Goal: Transaction & Acquisition: Purchase product/service

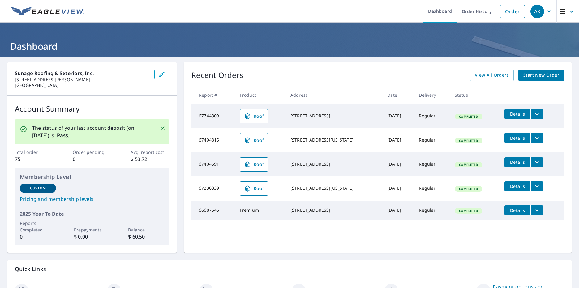
click at [534, 77] on span "Start New Order" at bounding box center [541, 75] width 36 height 8
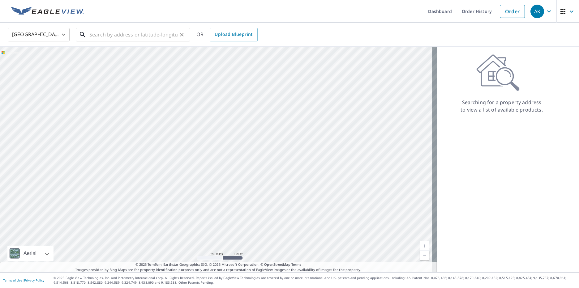
click at [145, 35] on input "text" at bounding box center [133, 34] width 88 height 17
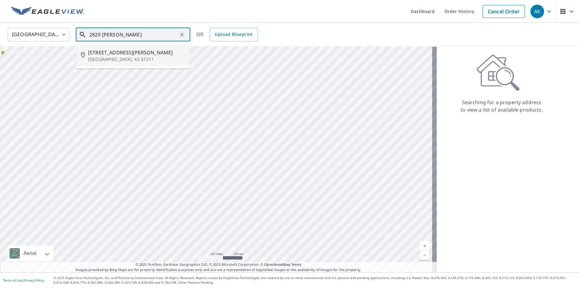
click at [125, 51] on span "[STREET_ADDRESS][PERSON_NAME]" at bounding box center [136, 52] width 97 height 7
type input "[STREET_ADDRESS][PERSON_NAME]"
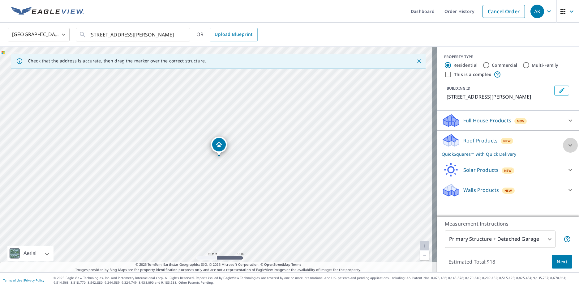
click at [566, 146] on icon at bounding box center [569, 145] width 7 height 7
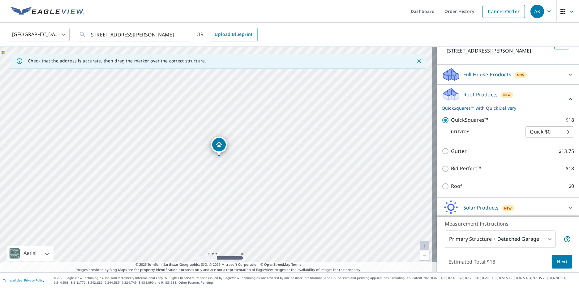
scroll to position [67, 0]
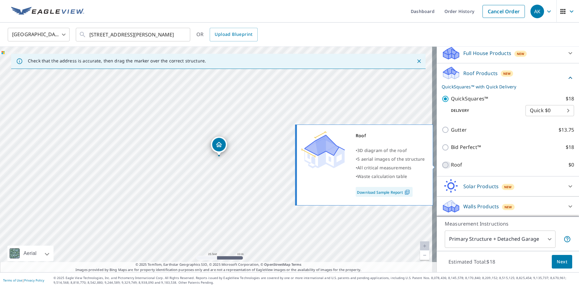
click at [443, 164] on input "Roof $0" at bounding box center [445, 164] width 9 height 7
checkbox input "true"
type input "3"
checkbox input "false"
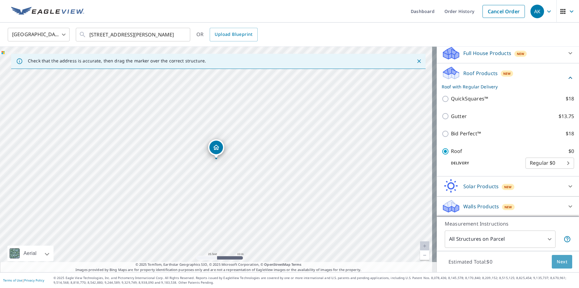
click at [559, 262] on span "Next" at bounding box center [561, 262] width 11 height 8
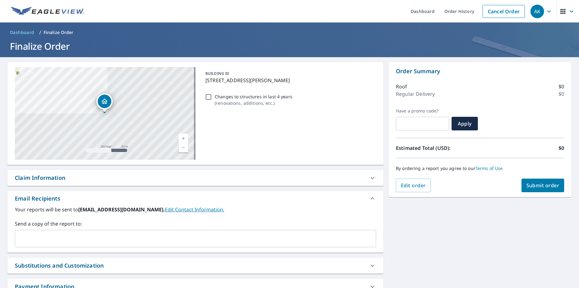
click at [537, 189] on button "Submit order" at bounding box center [542, 186] width 43 height 14
checkbox input "true"
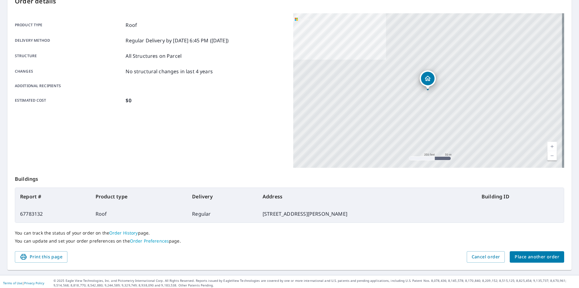
scroll to position [76, 0]
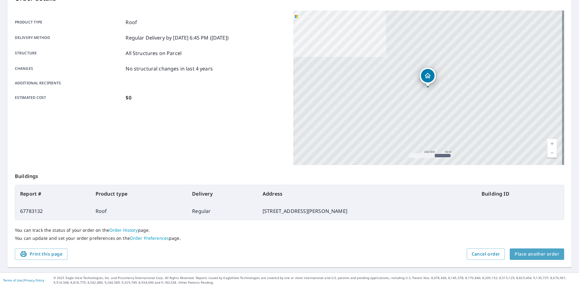
click at [538, 256] on span "Place another order" at bounding box center [536, 254] width 45 height 8
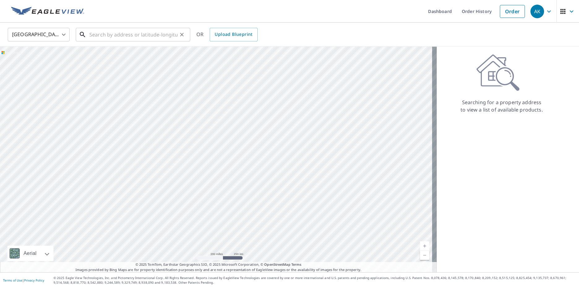
click at [119, 32] on input "text" at bounding box center [133, 34] width 88 height 17
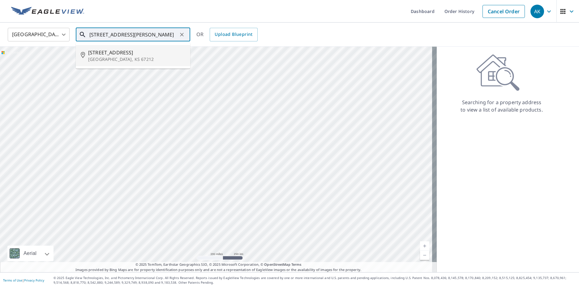
click at [103, 58] on p "[GEOGRAPHIC_DATA], KS 67212" at bounding box center [136, 59] width 97 height 6
type input "[STREET_ADDRESS]"
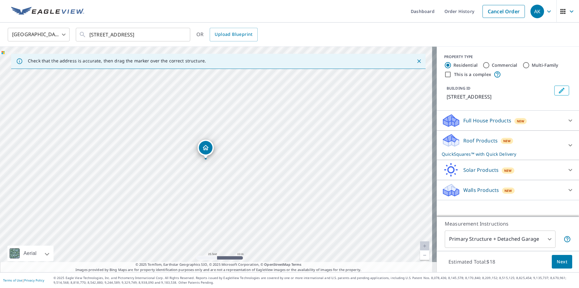
click at [540, 151] on p "QuickSquares™ with Quick Delivery" at bounding box center [501, 154] width 121 height 6
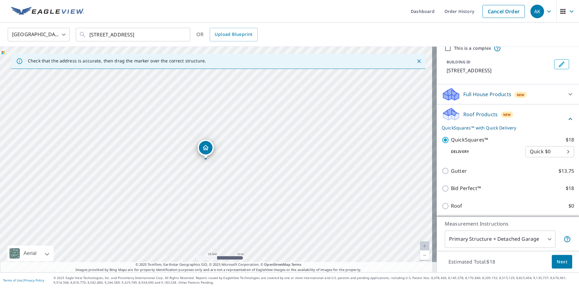
scroll to position [67, 0]
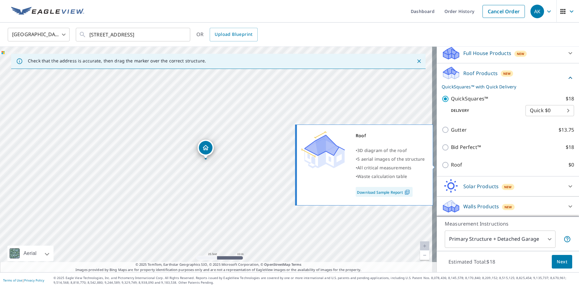
click at [441, 168] on input "Roof $0" at bounding box center [445, 164] width 9 height 7
checkbox input "true"
type input "3"
checkbox input "false"
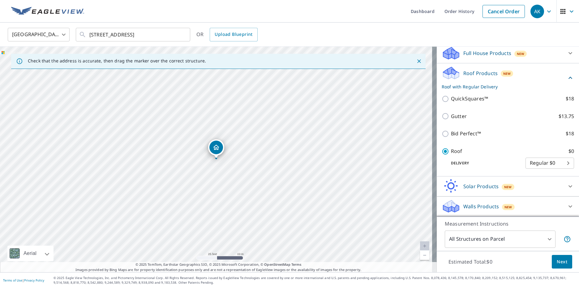
scroll to position [51, 0]
click at [556, 260] on span "Next" at bounding box center [561, 262] width 11 height 8
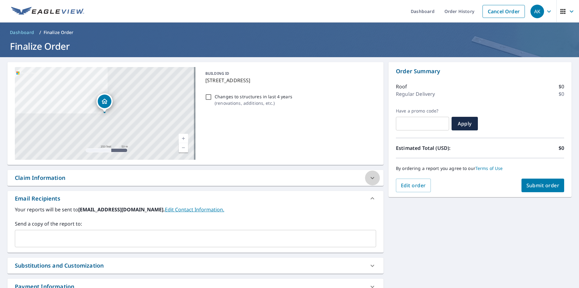
click at [371, 178] on icon at bounding box center [371, 177] width 7 height 7
checkbox input "true"
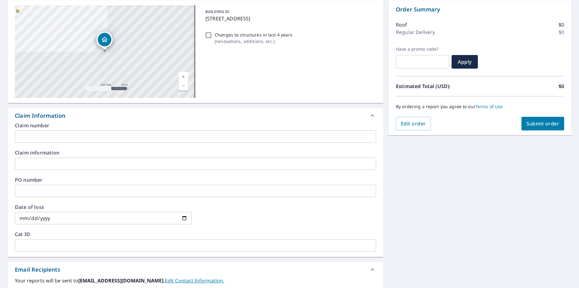
scroll to position [93, 0]
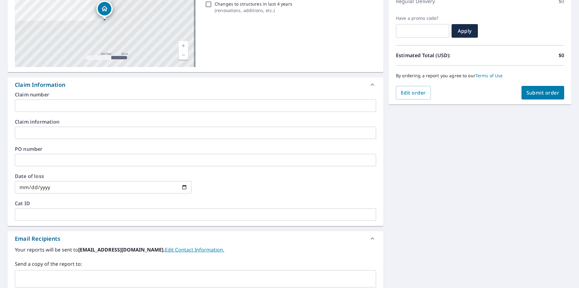
click at [49, 106] on input "text" at bounding box center [195, 106] width 361 height 12
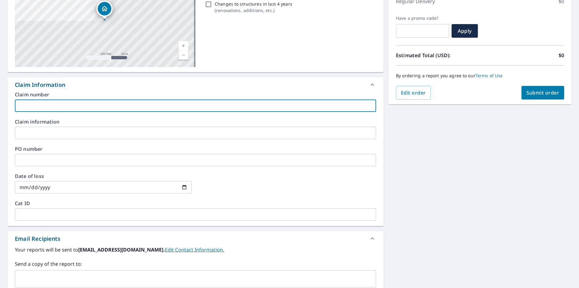
type input "5"
checkbox input "true"
type input "50"
checkbox input "true"
type input "503"
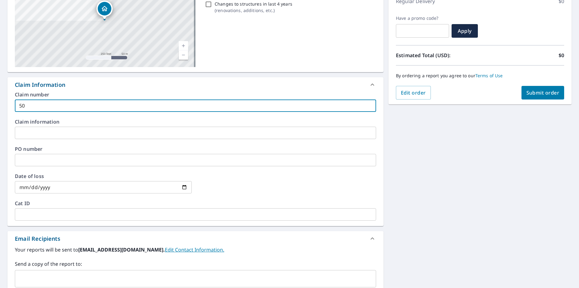
checkbox input "true"
type input "5038"
checkbox input "true"
type input "50388"
checkbox input "true"
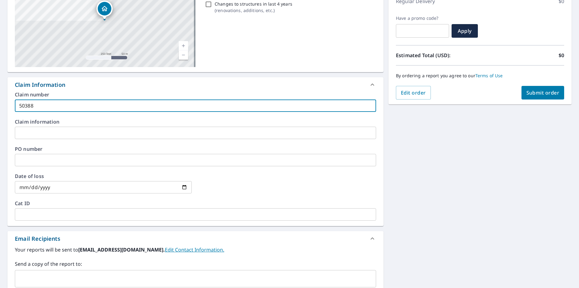
type input "503887"
checkbox input "true"
type input "5038875"
checkbox input "true"
type input "50388757"
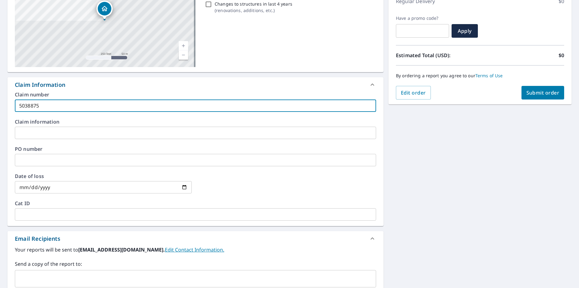
checkbox input "true"
type input "503887570"
checkbox input "true"
type input "5038875707"
checkbox input "true"
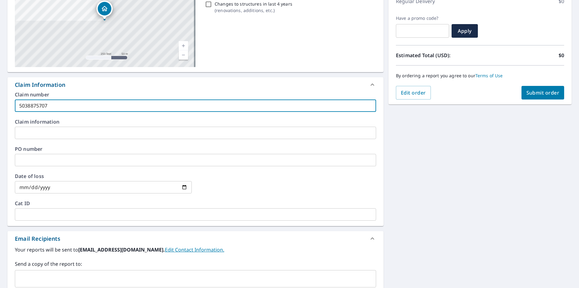
type input "5038875707-"
checkbox input "true"
type input "5038875707-1"
checkbox input "true"
type input "5038875707-1-"
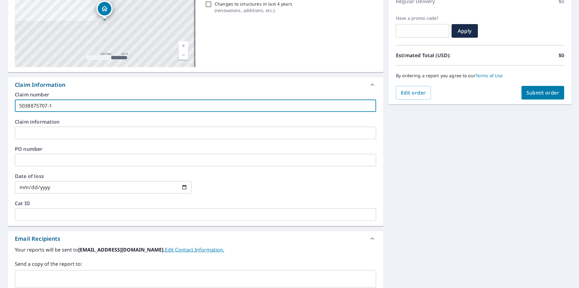
checkbox input "true"
type input "5038875707-1-1"
checkbox input "true"
type input "5038875707-1-1"
click at [77, 190] on input "date" at bounding box center [103, 187] width 177 height 12
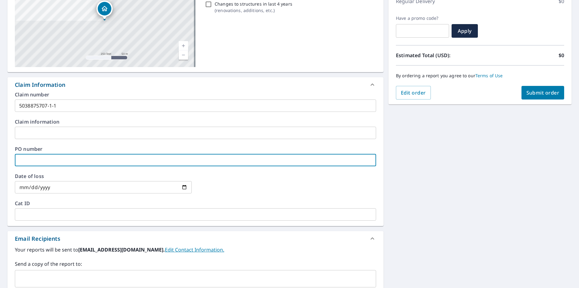
click at [77, 190] on input "date" at bounding box center [103, 187] width 177 height 12
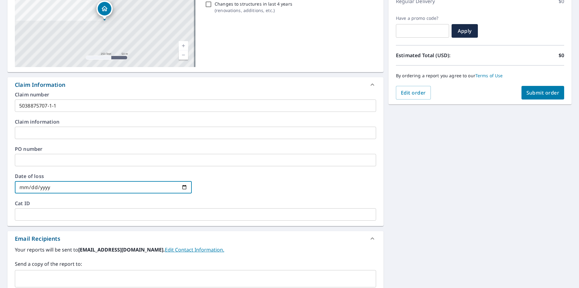
click at [182, 187] on input "date" at bounding box center [103, 187] width 177 height 12
type input "[DATE]"
checkbox input "true"
type input "[DATE]"
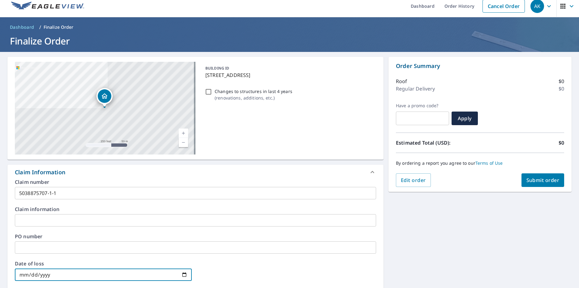
scroll to position [0, 0]
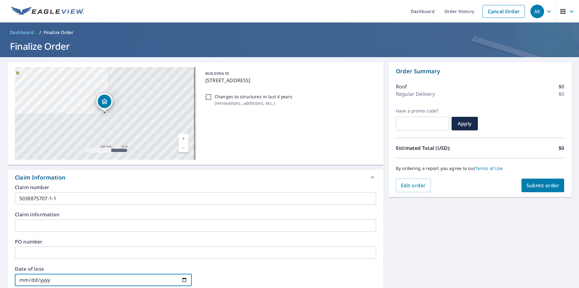
click at [544, 187] on span "Submit order" at bounding box center [542, 185] width 33 height 7
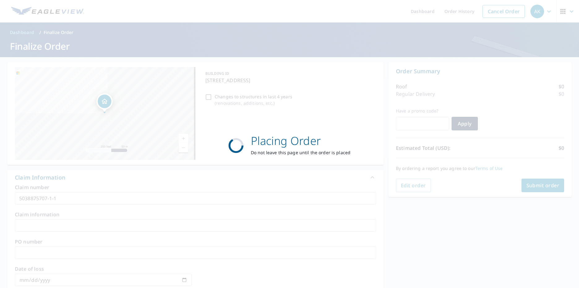
checkbox input "true"
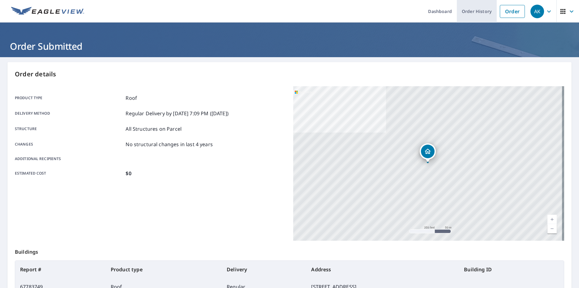
click at [469, 11] on link "Order History" at bounding box center [476, 11] width 40 height 23
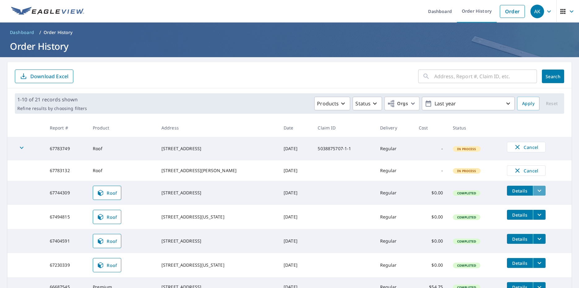
click at [535, 194] on icon "filesDropdownBtn-67744309" at bounding box center [538, 190] width 7 height 7
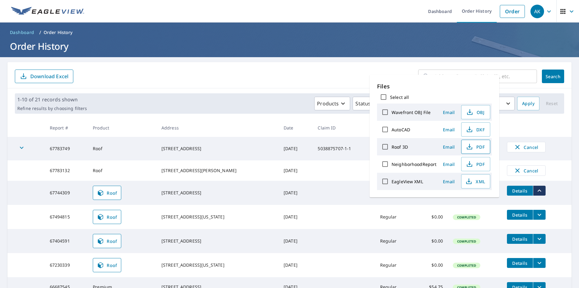
click at [476, 146] on span "PDF" at bounding box center [475, 146] width 20 height 7
click at [275, 81] on form "​ Search Download Excel" at bounding box center [289, 77] width 549 height 14
